Goal: Obtain resource: Download file/media

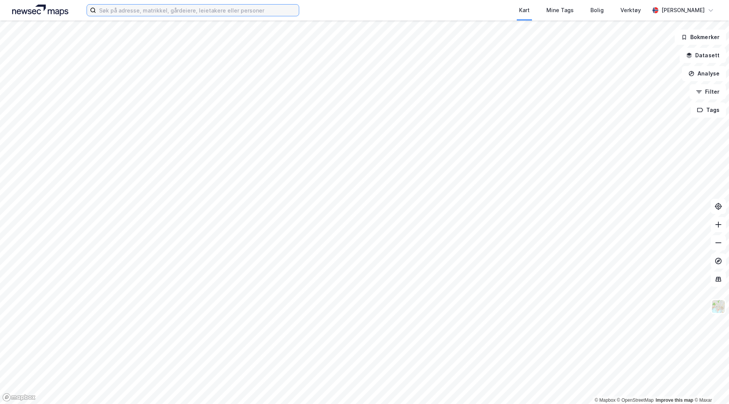
click at [146, 12] on input at bounding box center [197, 10] width 203 height 11
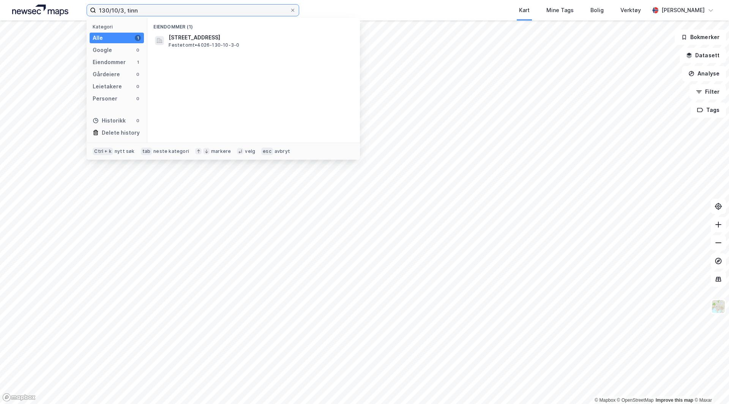
type input "130/10/3, tinn"
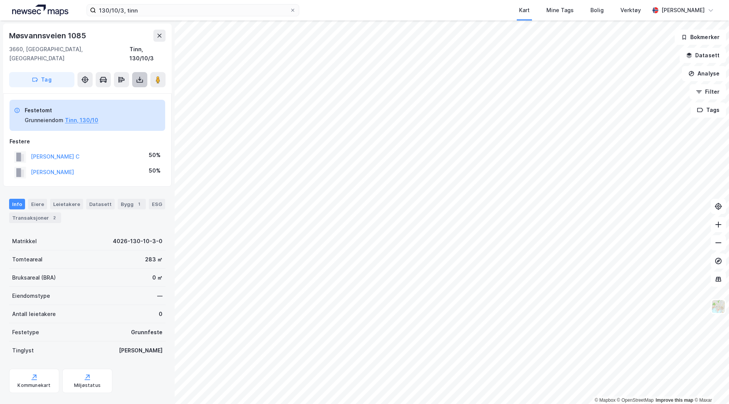
click at [139, 76] on icon at bounding box center [140, 80] width 8 height 8
click at [127, 89] on div "Last ned grunnbok" at bounding box center [106, 95] width 81 height 12
